Goal: Task Accomplishment & Management: Manage account settings

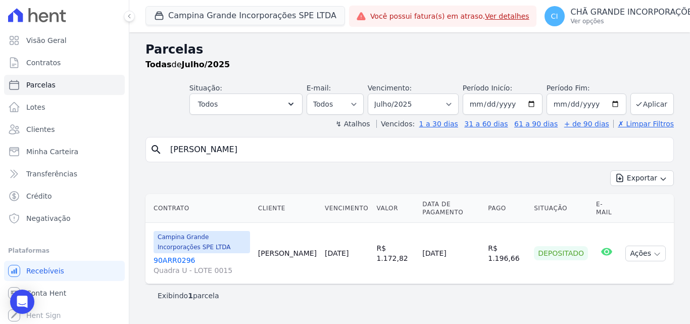
select select
drag, startPoint x: 258, startPoint y: 149, endPoint x: 116, endPoint y: 122, distance: 144.0
click at [116, 122] on div "Visão Geral Contratos Parcelas Lotes Clientes Minha Carteira Transferências Cré…" at bounding box center [345, 162] width 690 height 324
type input "erinaldo"
click at [412, 104] on select "Filtrar por período ──────── Todos os meses Janeiro/2023 Fevereiro/2023 Março/2…" at bounding box center [413, 103] width 91 height 21
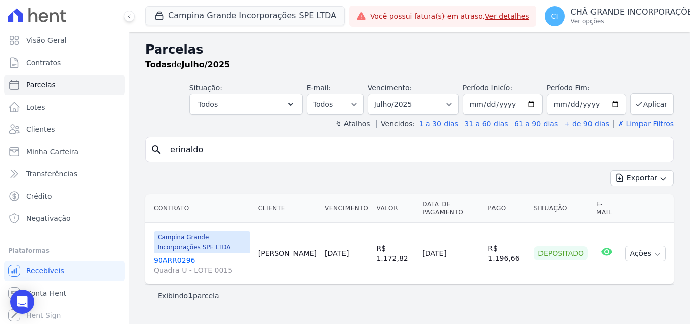
select select
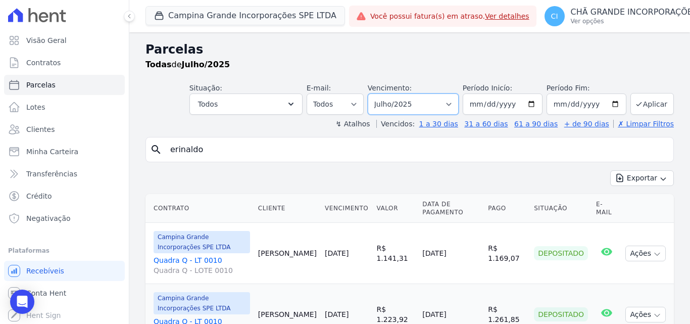
click at [416, 102] on select "Filtrar por período ──────── Todos os meses Janeiro/2023 Fevereiro/2023 Março/2…" at bounding box center [413, 103] width 91 height 21
select select "05/2025"
click at [374, 93] on select "Filtrar por período ──────── Todos os meses Janeiro/2023 Fevereiro/2023 Março/2…" at bounding box center [413, 103] width 91 height 21
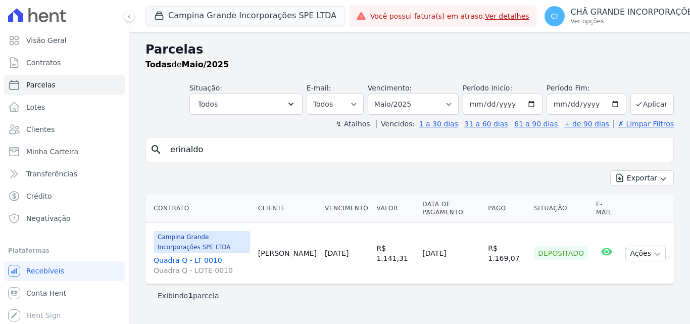
select select
click at [409, 102] on select "Filtrar por período ──────── Todos os meses Janeiro/2023 Fevereiro/2023 Março/2…" at bounding box center [413, 103] width 91 height 21
select select "08/2025"
click at [382, 93] on select "Filtrar por período ──────── Todos os meses Janeiro/2023 Fevereiro/2023 Março/2…" at bounding box center [413, 103] width 91 height 21
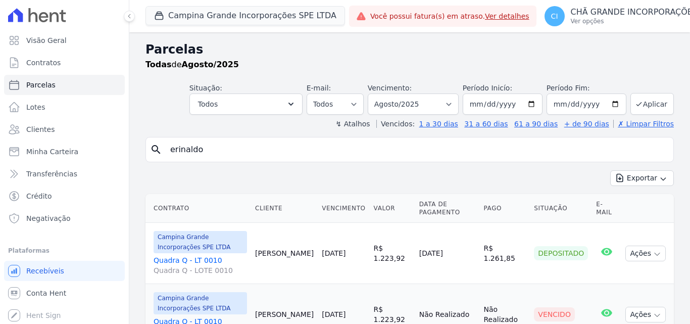
select select
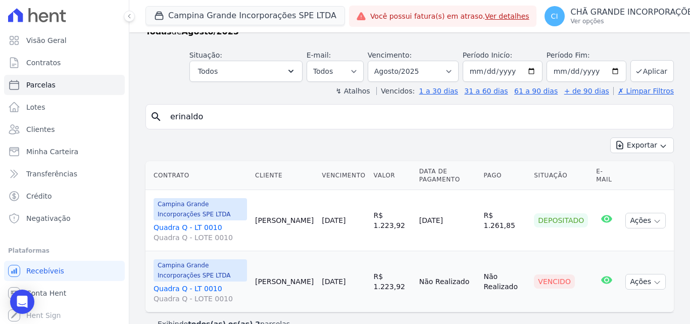
scroll to position [52, 0]
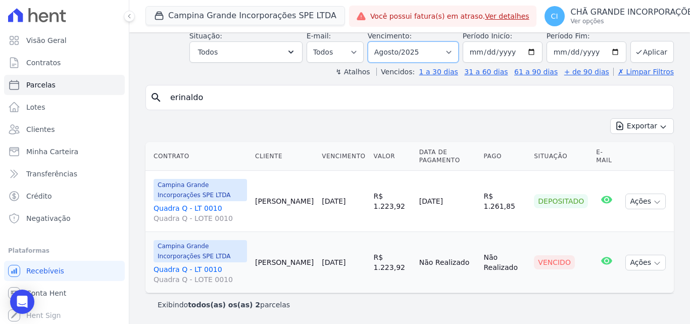
drag, startPoint x: 412, startPoint y: 49, endPoint x: 414, endPoint y: 61, distance: 11.3
click at [412, 49] on select "Filtrar por período ──────── Todos os meses Janeiro/2023 Fevereiro/2023 Março/2…" at bounding box center [413, 51] width 91 height 21
select select "09/2025"
click at [374, 41] on select "Filtrar por período ──────── Todos os meses Janeiro/2023 Fevereiro/2023 Março/2…" at bounding box center [413, 51] width 91 height 21
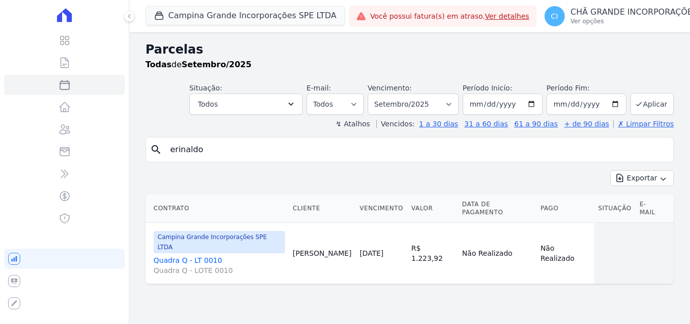
select select
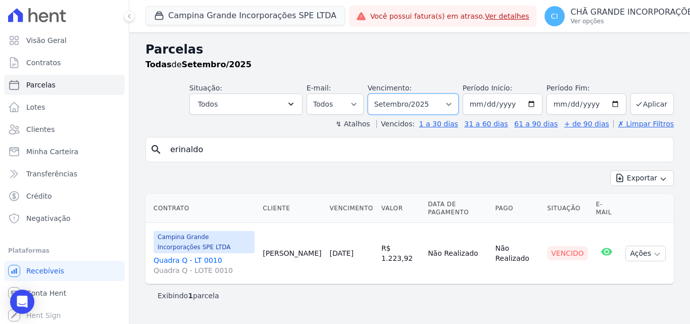
click at [424, 102] on select "Filtrar por período ──────── Todos os meses Janeiro/2023 Fevereiro/2023 Março/2…" at bounding box center [413, 103] width 91 height 21
select select "05/2025"
click at [382, 93] on select "Filtrar por período ──────── Todos os meses Janeiro/2023 Fevereiro/2023 Março/2…" at bounding box center [413, 103] width 91 height 21
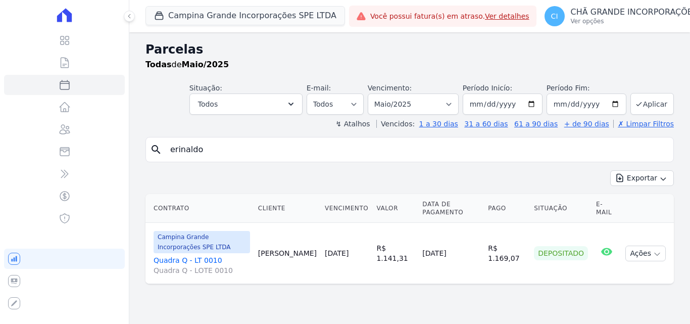
select select
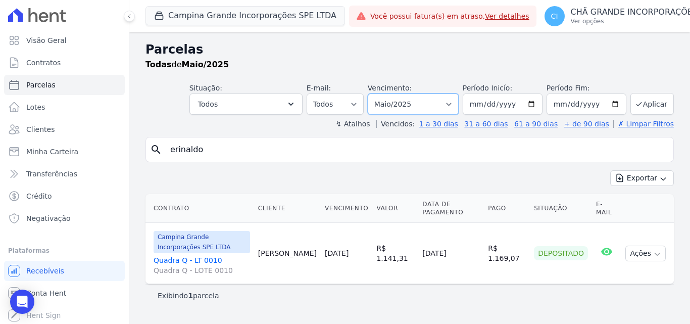
click at [428, 105] on select "Filtrar por período ──────── Todos os meses Janeiro/2023 Fevereiro/2023 Março/2…" at bounding box center [413, 103] width 91 height 21
select select "08/2025"
click at [382, 93] on select "Filtrar por período ──────── Todos os meses Janeiro/2023 Fevereiro/2023 Março/2…" at bounding box center [413, 103] width 91 height 21
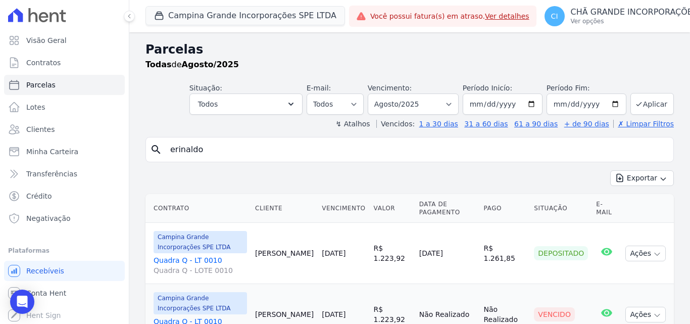
select select
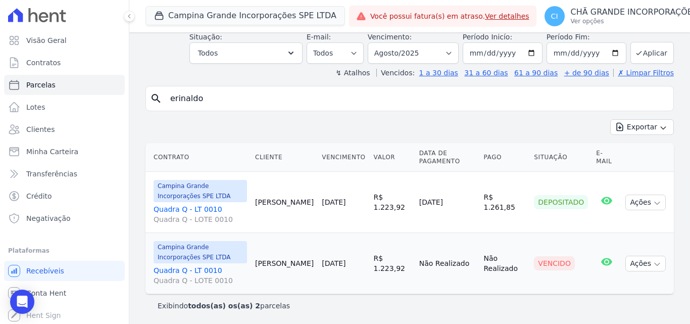
scroll to position [52, 0]
click at [195, 268] on link "Quadra Q - LT 0010 Quadra Q - LOTE 0010" at bounding box center [200, 274] width 93 height 20
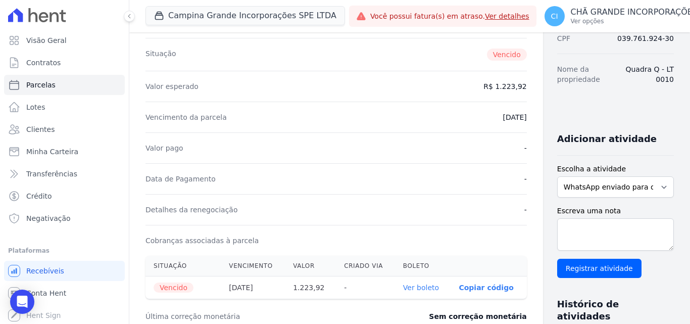
scroll to position [152, 0]
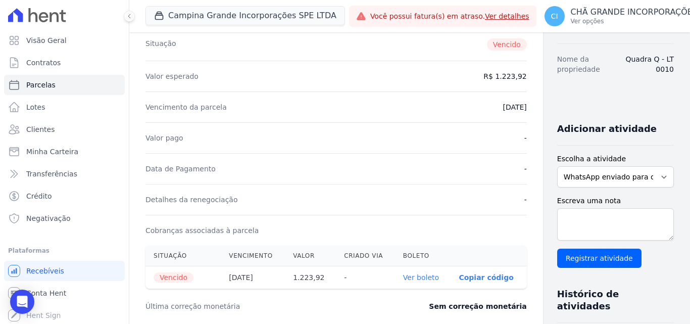
click at [403, 278] on link "Ver boleto" at bounding box center [421, 277] width 36 height 8
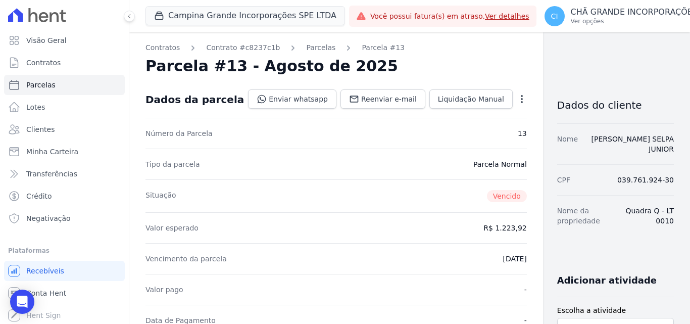
select select
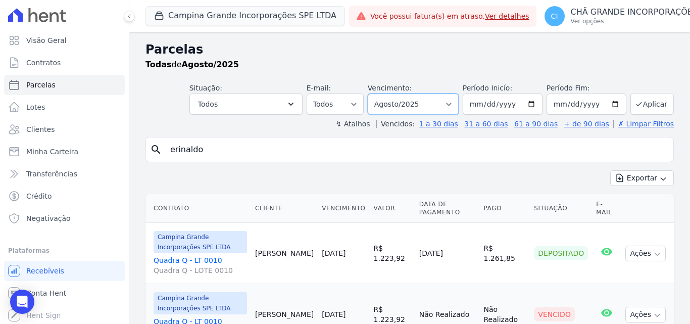
click at [425, 93] on select "Filtrar por período ──────── Todos os meses Janeiro/2023 Fevereiro/2023 Março/2…" at bounding box center [413, 103] width 91 height 21
select select "09/2025"
click at [374, 93] on select "Filtrar por período ──────── Todos os meses Janeiro/2023 Fevereiro/2023 Março/2…" at bounding box center [413, 103] width 91 height 21
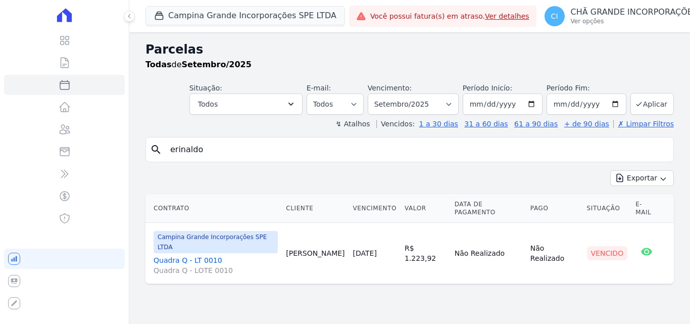
select select
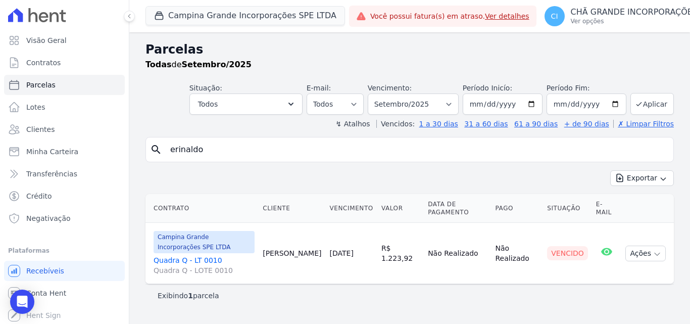
click at [186, 259] on link "Quadra Q - LT 0010 Quadra Q - LOTE 0010" at bounding box center [204, 265] width 101 height 20
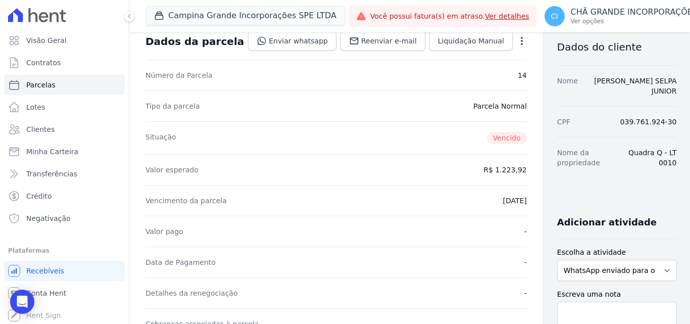
scroll to position [202, 0]
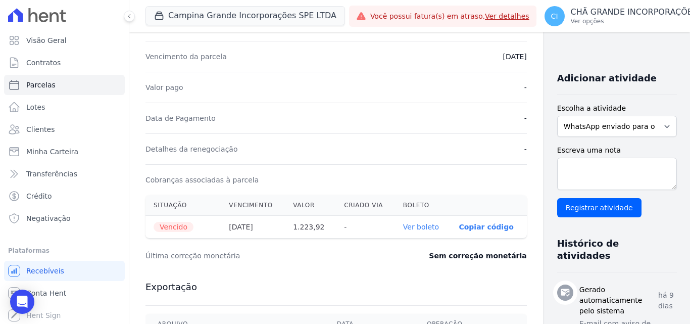
click at [403, 226] on link "Ver boleto" at bounding box center [421, 227] width 36 height 8
